Goal: Information Seeking & Learning: Learn about a topic

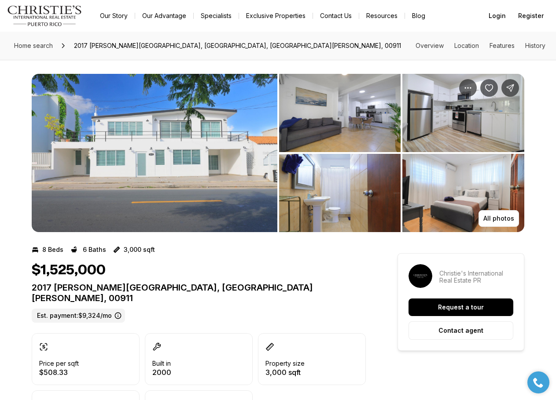
click at [224, 164] on img "View image gallery" at bounding box center [155, 153] width 246 height 158
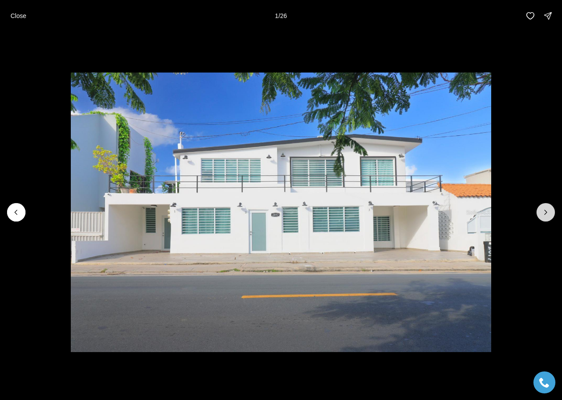
click at [544, 213] on icon "Next slide" at bounding box center [546, 212] width 9 height 9
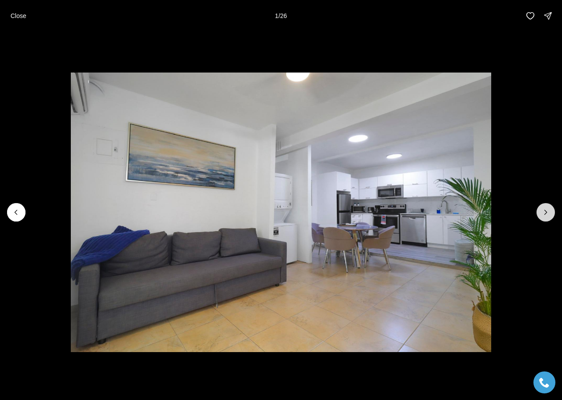
click at [544, 213] on icon "Next slide" at bounding box center [546, 212] width 9 height 9
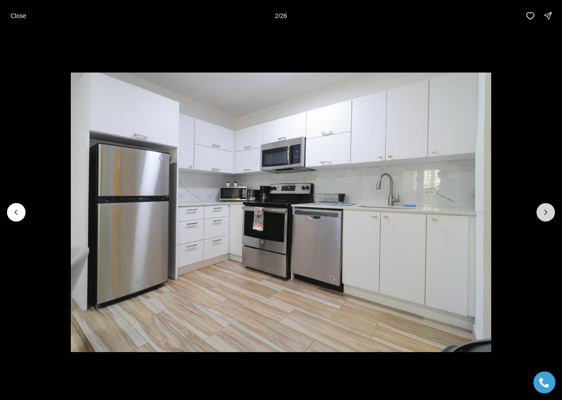
click at [544, 213] on icon "Next slide" at bounding box center [546, 212] width 9 height 9
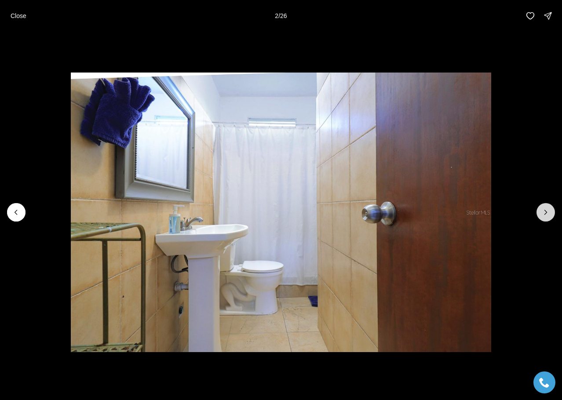
click at [544, 213] on icon "Next slide" at bounding box center [546, 212] width 9 height 9
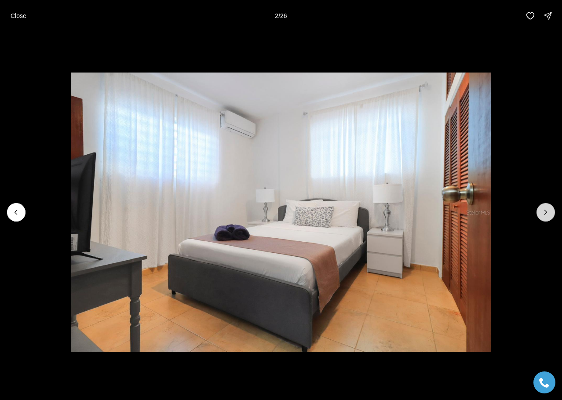
click at [544, 213] on icon "Next slide" at bounding box center [546, 212] width 9 height 9
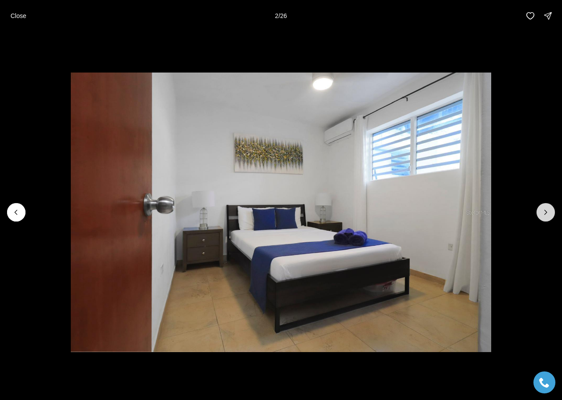
click at [544, 213] on icon "Next slide" at bounding box center [546, 212] width 9 height 9
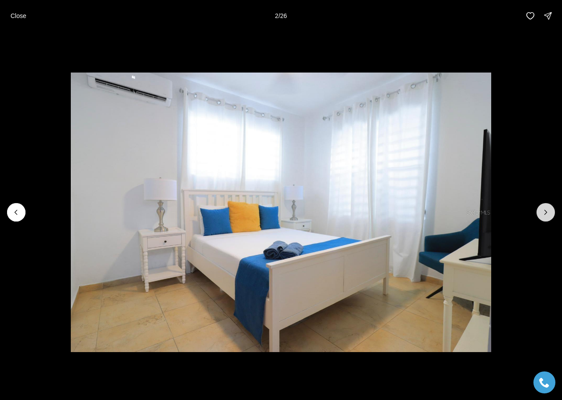
click at [544, 213] on icon "Next slide" at bounding box center [546, 212] width 9 height 9
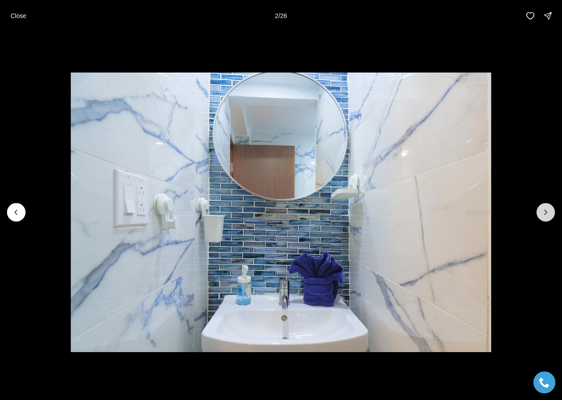
click at [544, 213] on icon "Next slide" at bounding box center [546, 212] width 9 height 9
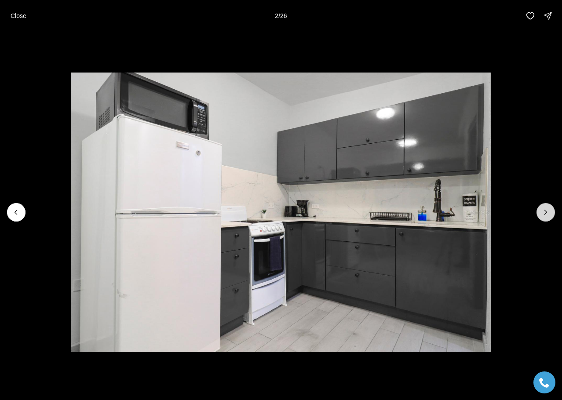
click at [544, 213] on icon "Next slide" at bounding box center [546, 212] width 9 height 9
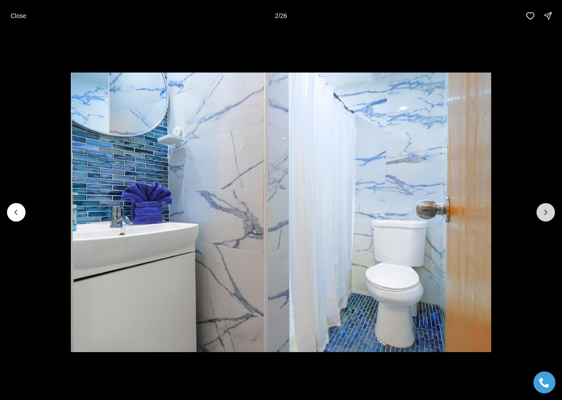
click at [544, 213] on icon "Next slide" at bounding box center [546, 212] width 9 height 9
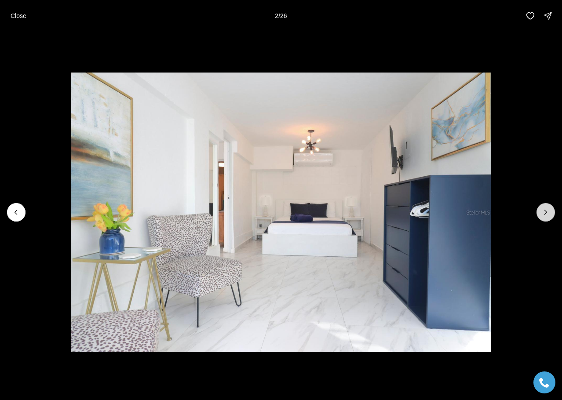
click at [544, 213] on icon "Next slide" at bounding box center [546, 212] width 9 height 9
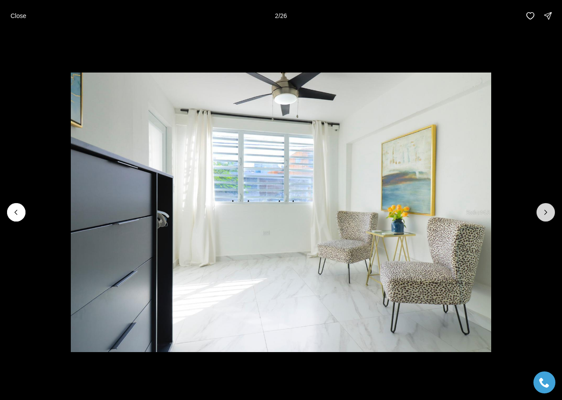
click at [544, 213] on icon "Next slide" at bounding box center [546, 212] width 9 height 9
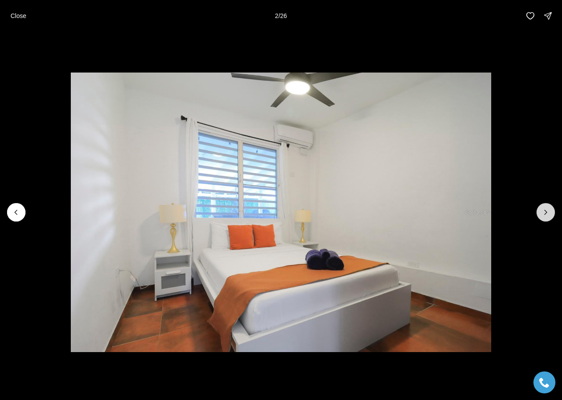
click at [544, 213] on icon "Next slide" at bounding box center [546, 212] width 9 height 9
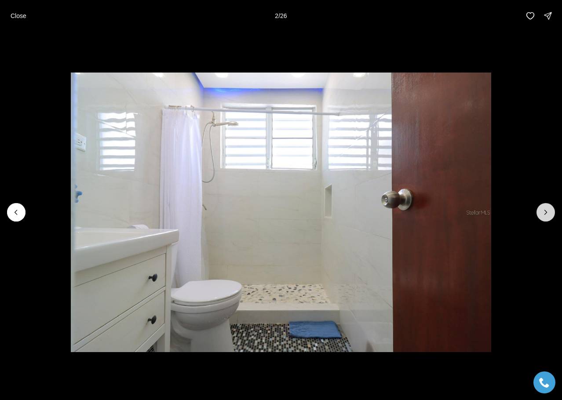
click at [544, 213] on icon "Next slide" at bounding box center [546, 212] width 9 height 9
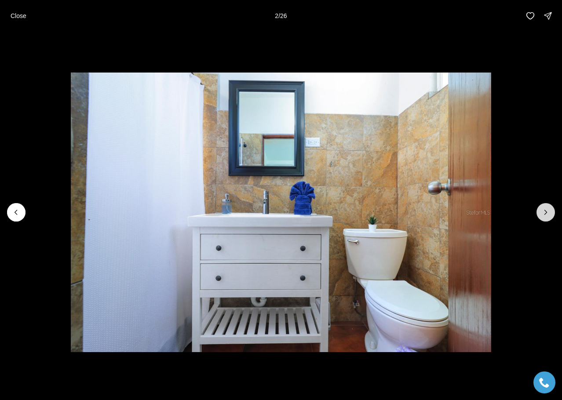
click at [544, 213] on icon "Next slide" at bounding box center [546, 212] width 9 height 9
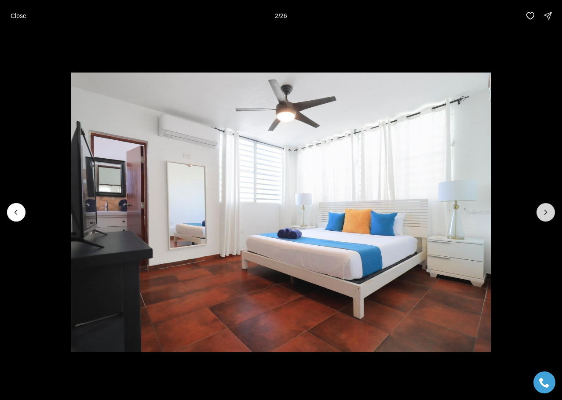
click at [544, 213] on icon "Next slide" at bounding box center [546, 212] width 9 height 9
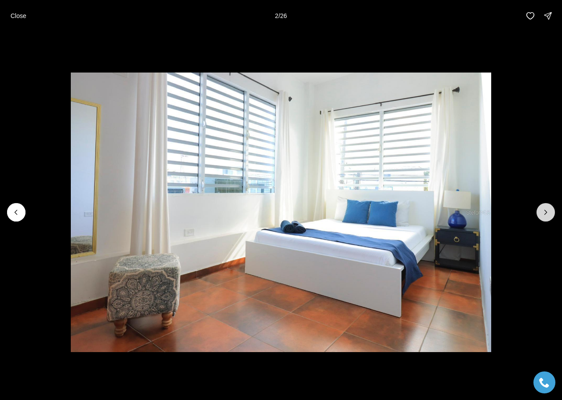
click at [544, 213] on icon "Next slide" at bounding box center [546, 212] width 9 height 9
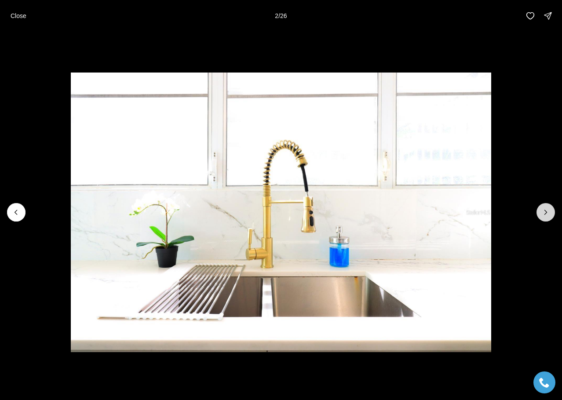
click at [544, 213] on icon "Next slide" at bounding box center [546, 212] width 9 height 9
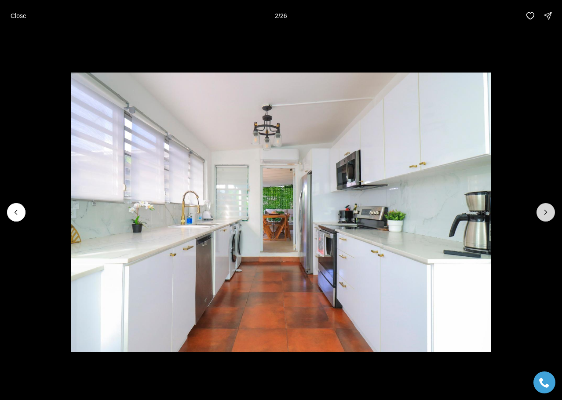
click at [544, 213] on icon "Next slide" at bounding box center [546, 212] width 9 height 9
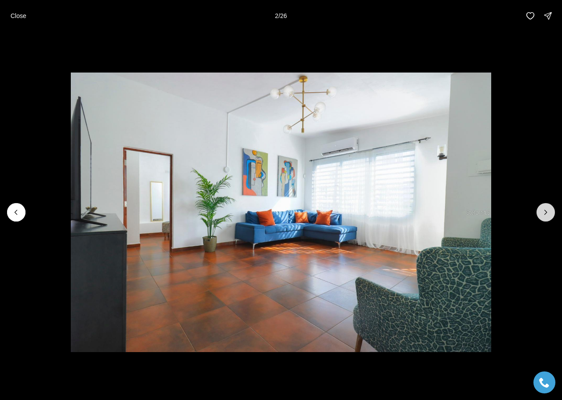
click at [544, 213] on icon "Next slide" at bounding box center [546, 212] width 9 height 9
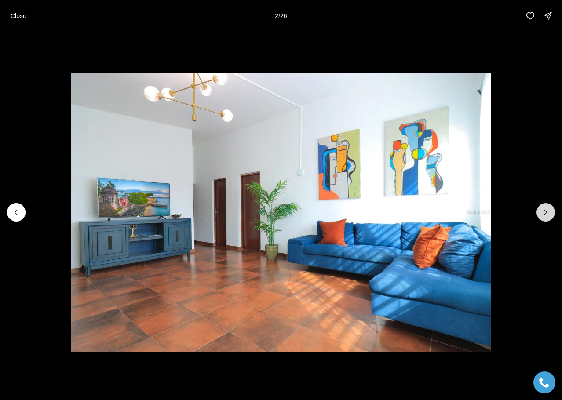
click at [544, 213] on icon "Next slide" at bounding box center [546, 212] width 9 height 9
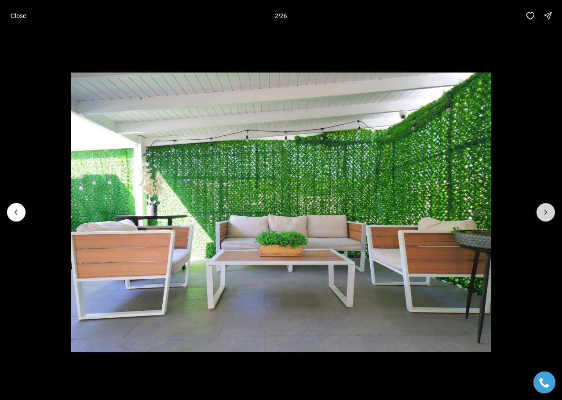
click at [544, 213] on icon "Next slide" at bounding box center [546, 212] width 9 height 9
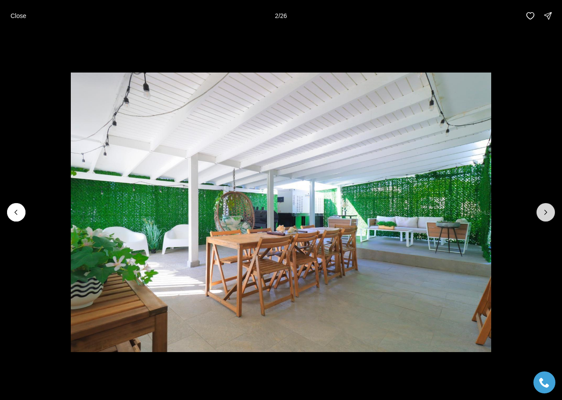
click at [544, 213] on icon "Next slide" at bounding box center [546, 212] width 9 height 9
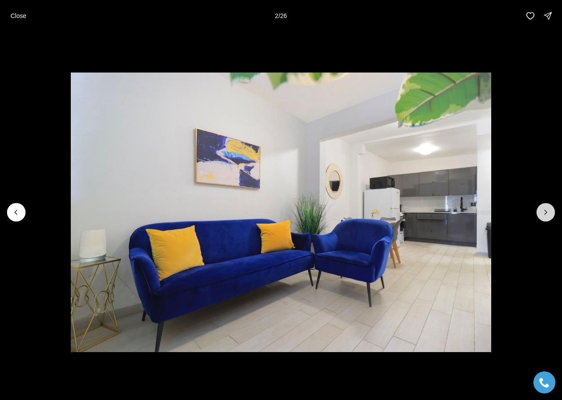
click at [544, 213] on icon "Next slide" at bounding box center [546, 212] width 9 height 9
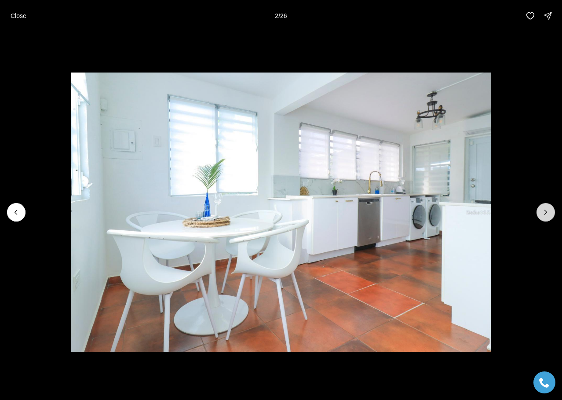
click at [544, 213] on icon "Next slide" at bounding box center [546, 212] width 9 height 9
click at [544, 213] on div at bounding box center [546, 212] width 18 height 18
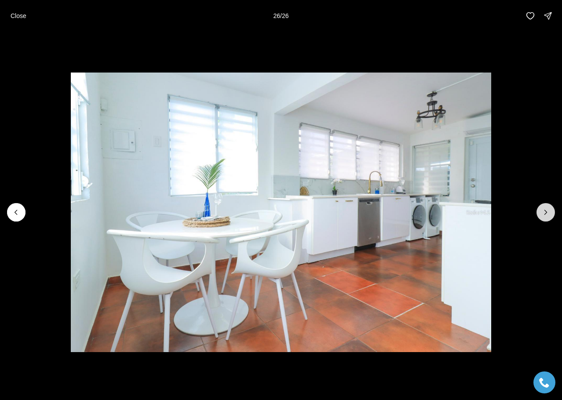
click at [544, 213] on div at bounding box center [546, 212] width 18 height 18
click at [23, 15] on p "Close" at bounding box center [19, 15] width 16 height 7
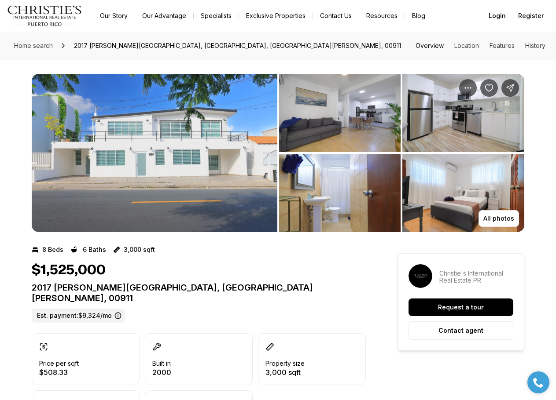
click at [437, 46] on link "Overview" at bounding box center [429, 45] width 28 height 7
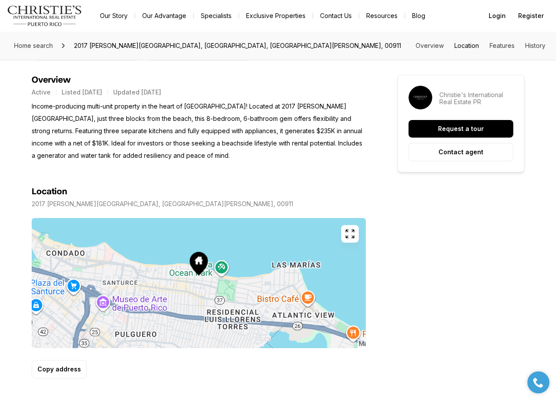
click at [465, 46] on link "Location" at bounding box center [466, 45] width 25 height 7
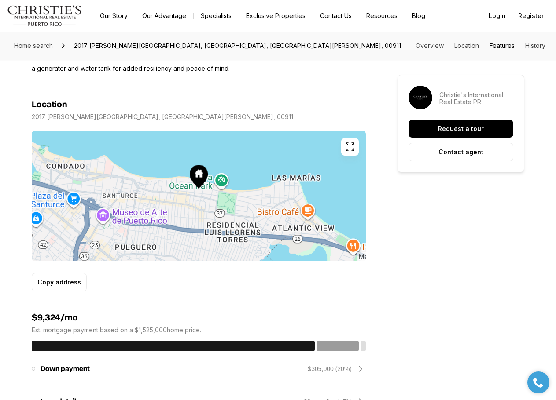
click at [497, 44] on link "Features" at bounding box center [501, 45] width 25 height 7
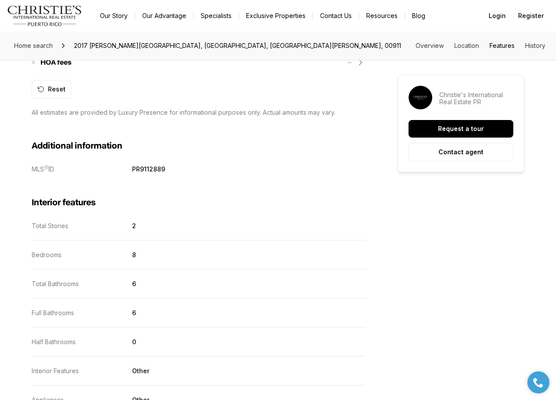
scroll to position [915, 0]
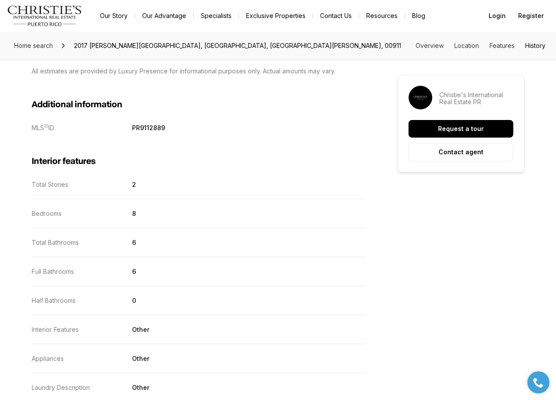
click at [535, 47] on link "History" at bounding box center [535, 45] width 20 height 7
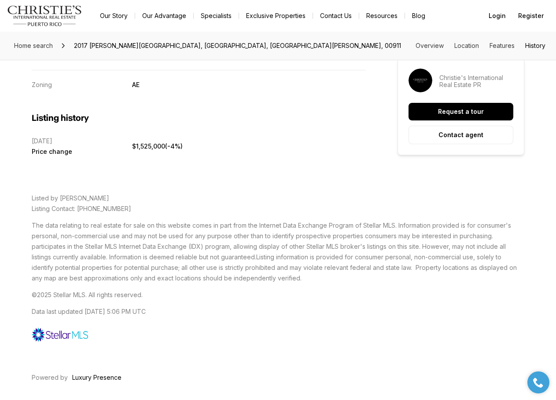
scroll to position [1859, 0]
